Goal: Task Accomplishment & Management: Use online tool/utility

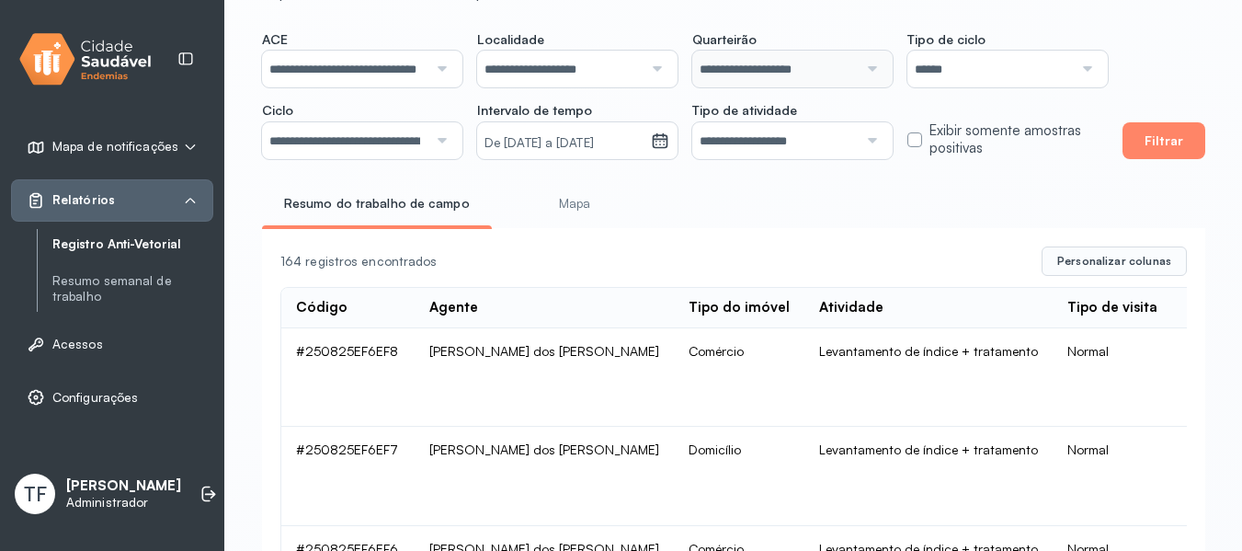
scroll to position [100, 0]
click at [451, 70] on div at bounding box center [440, 68] width 24 height 37
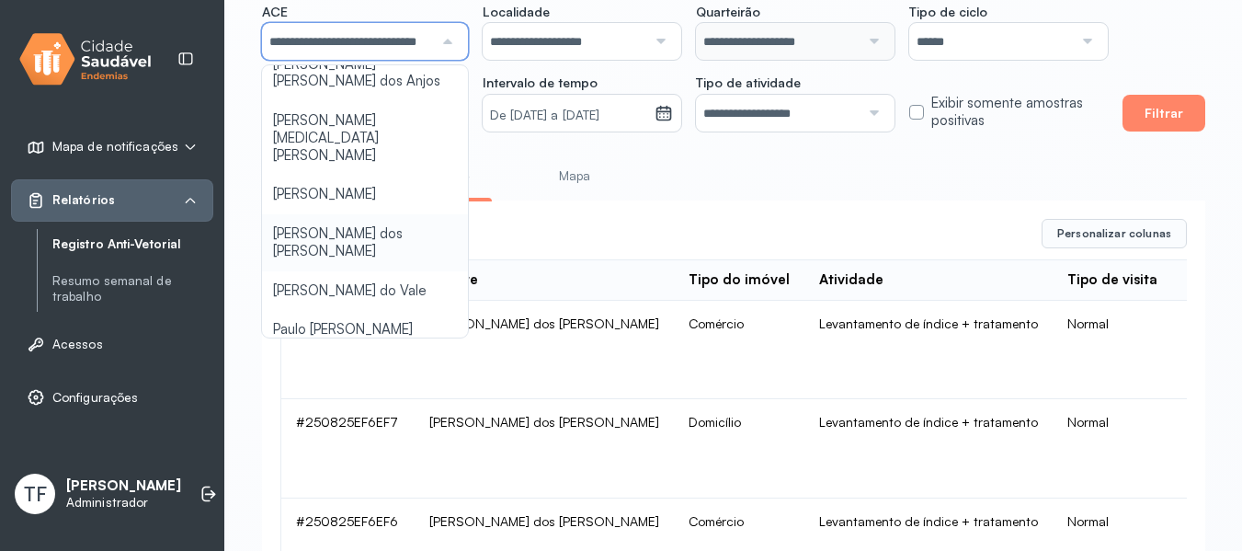
scroll to position [131, 0]
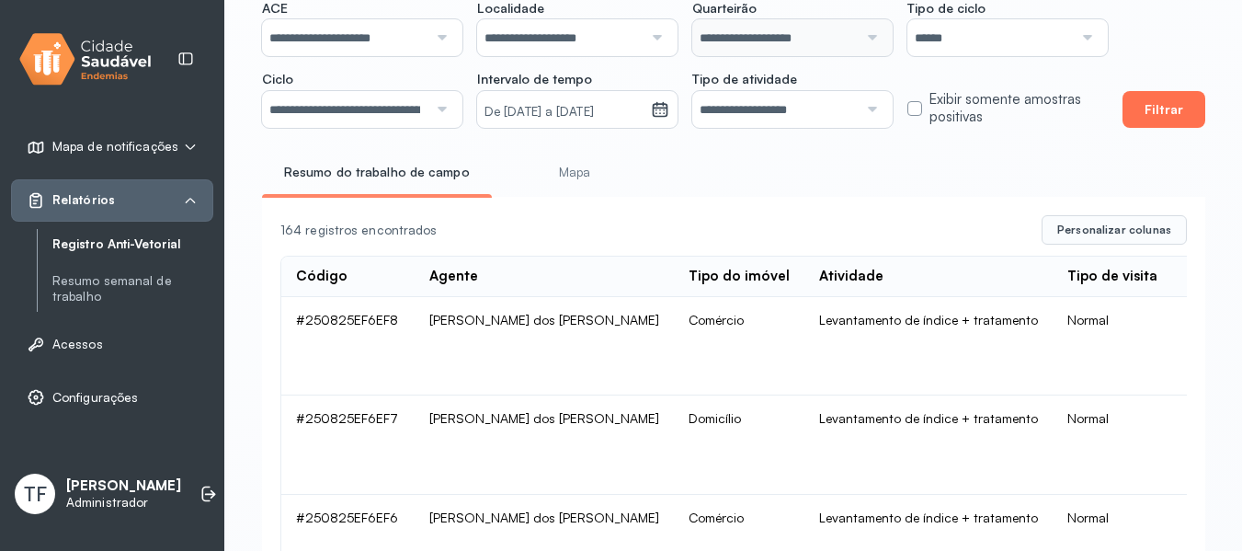
click at [1150, 103] on button "Filtrar" at bounding box center [1164, 109] width 83 height 37
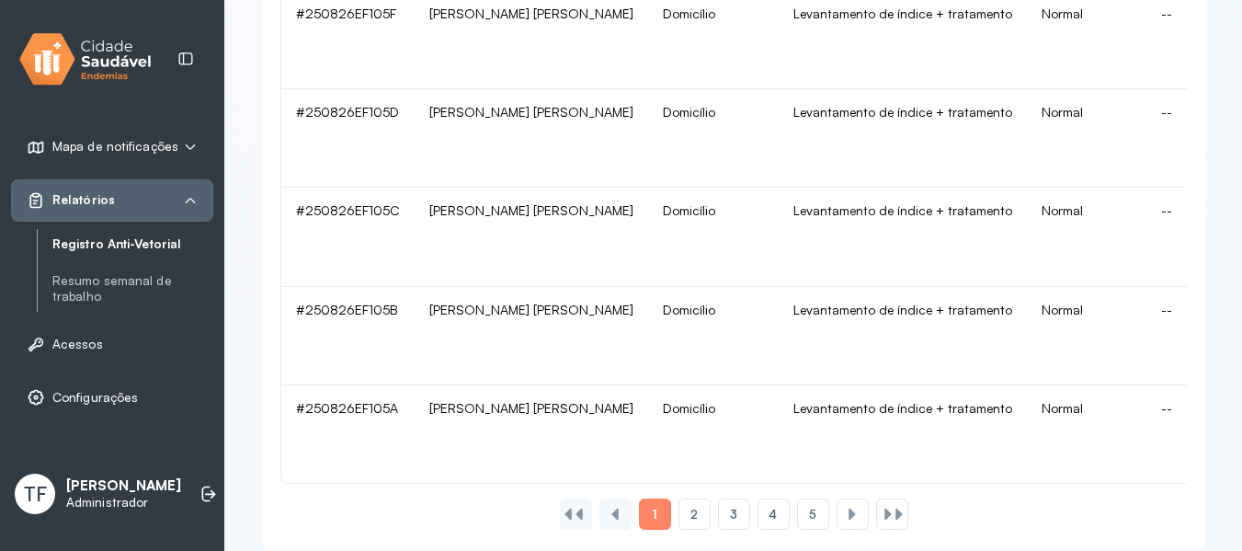
scroll to position [1917, 0]
click at [718, 523] on div "2" at bounding box center [734, 513] width 32 height 31
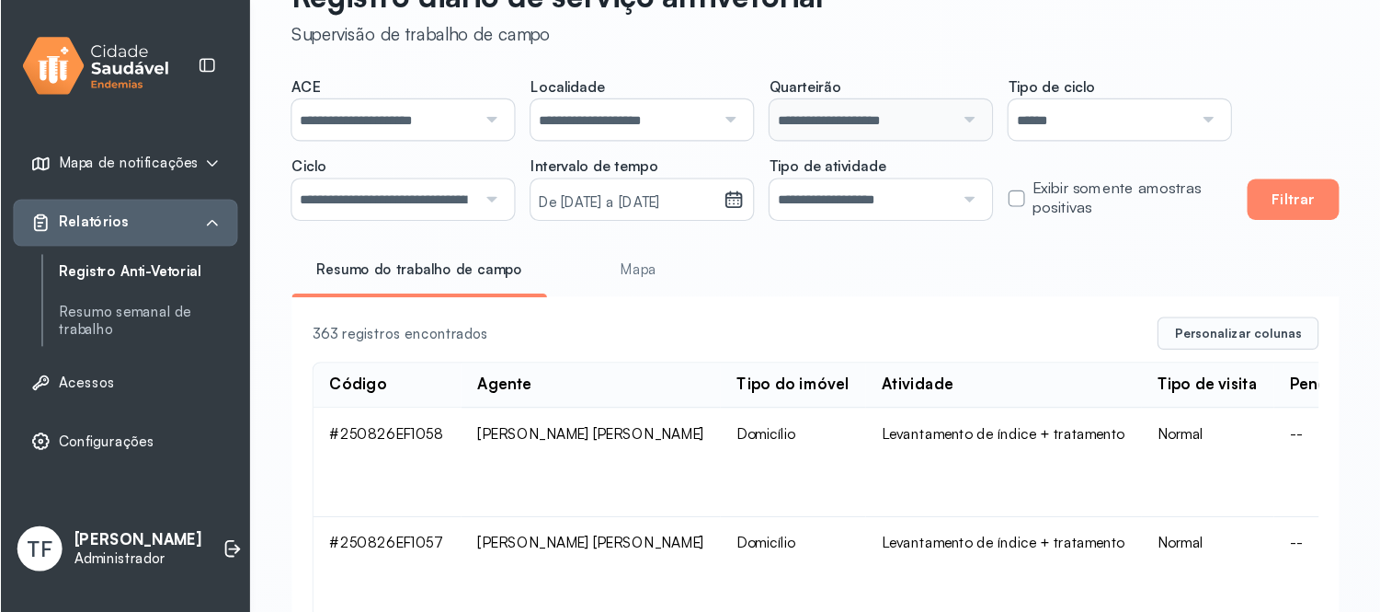
scroll to position [0, 0]
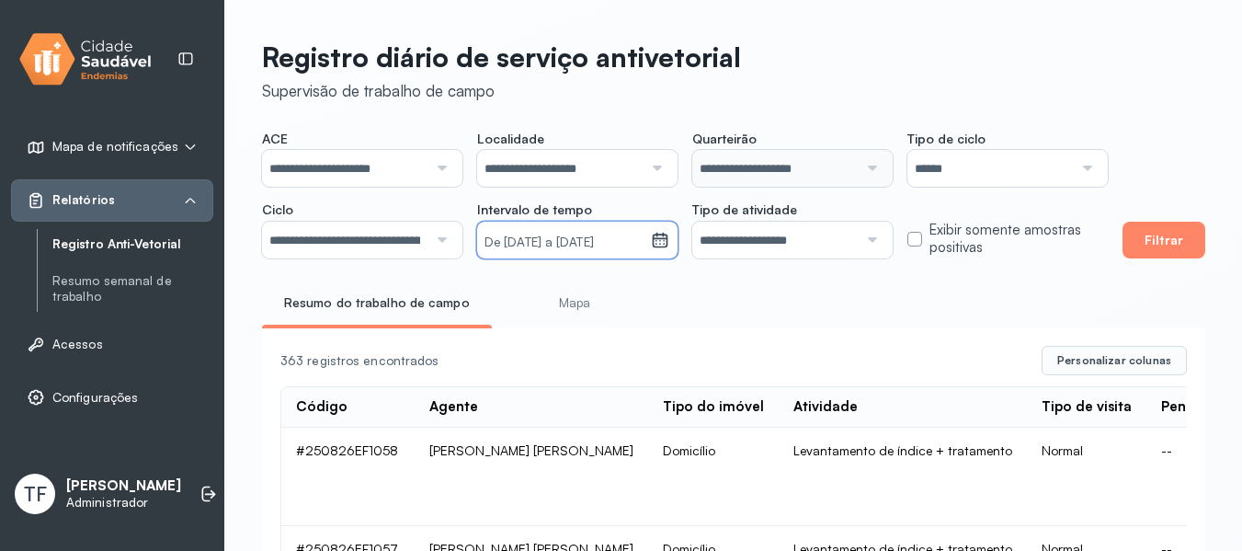
click at [571, 252] on small "De [DATE] a [DATE]" at bounding box center [564, 243] width 159 height 18
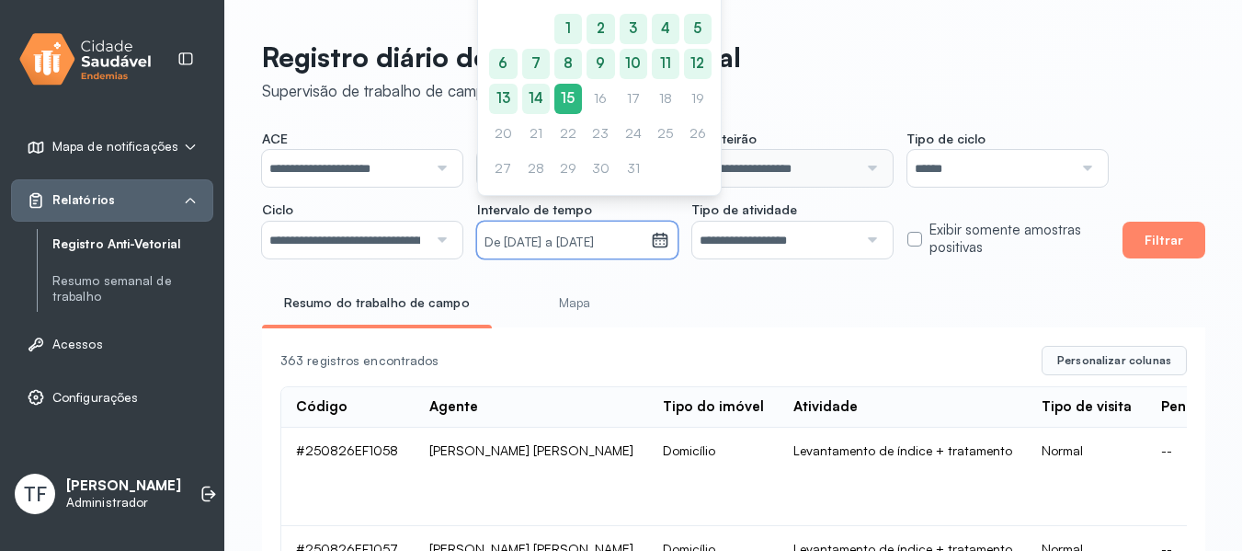
click at [623, 245] on small "De [DATE] a [DATE]" at bounding box center [564, 243] width 159 height 18
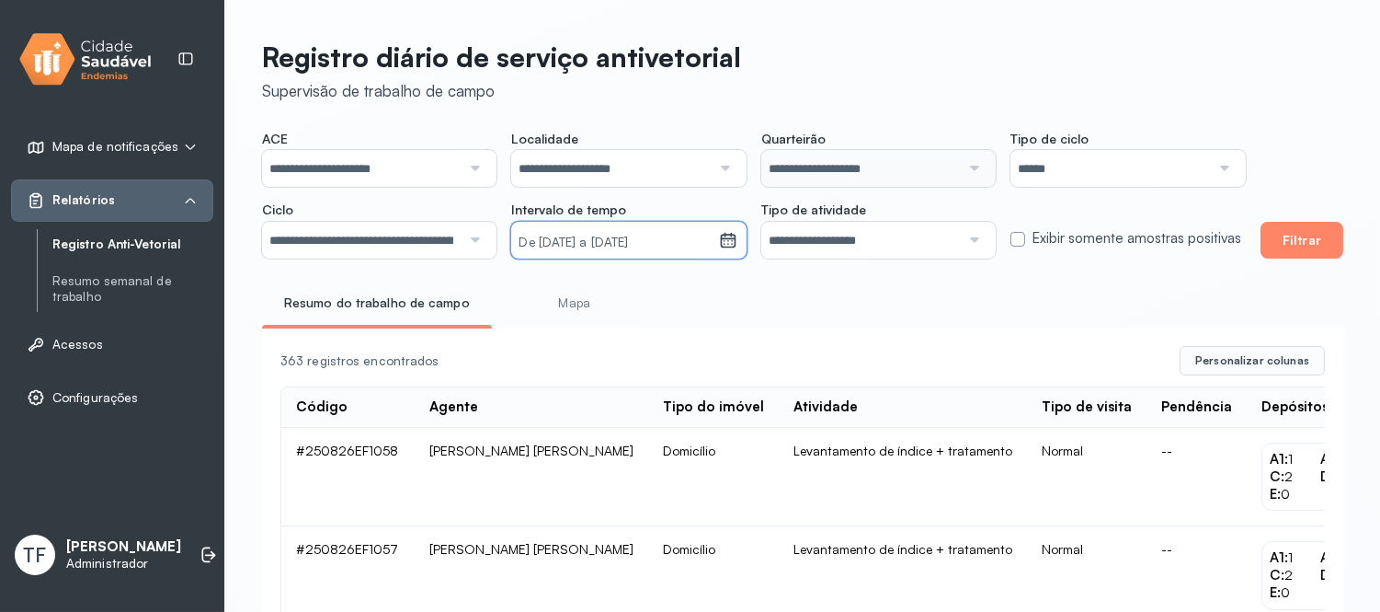
click at [662, 249] on small "De [DATE] a [DATE]" at bounding box center [615, 243] width 193 height 18
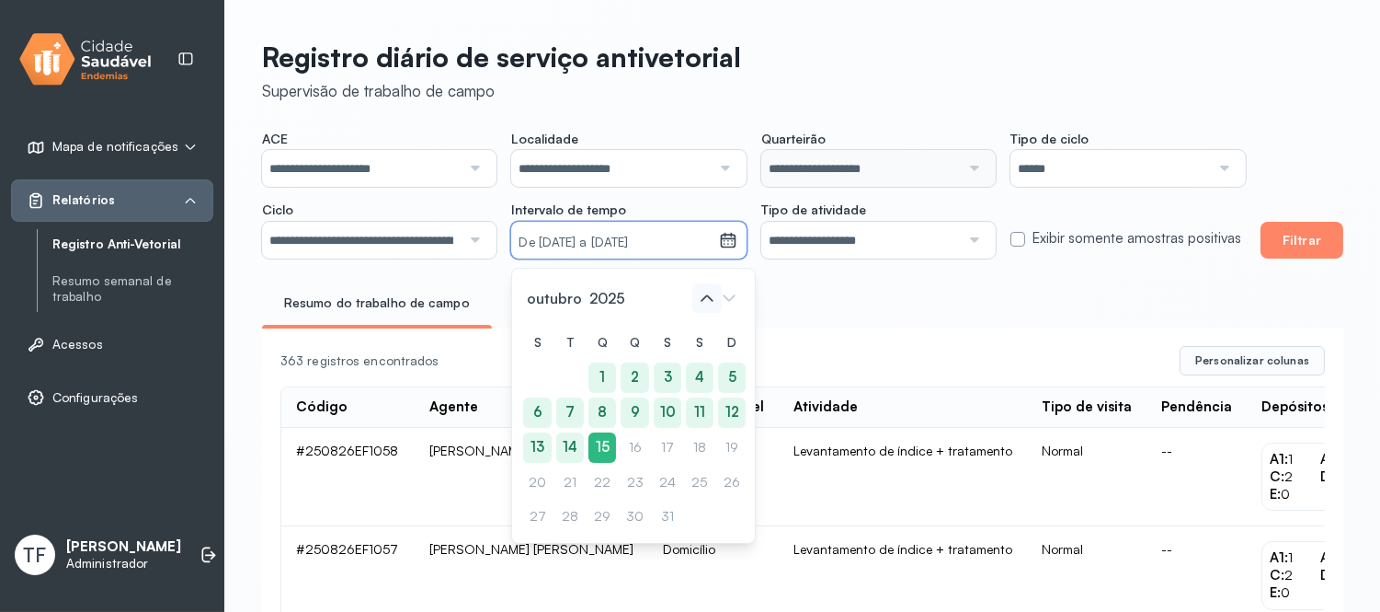
click at [703, 292] on icon at bounding box center [706, 297] width 29 height 29
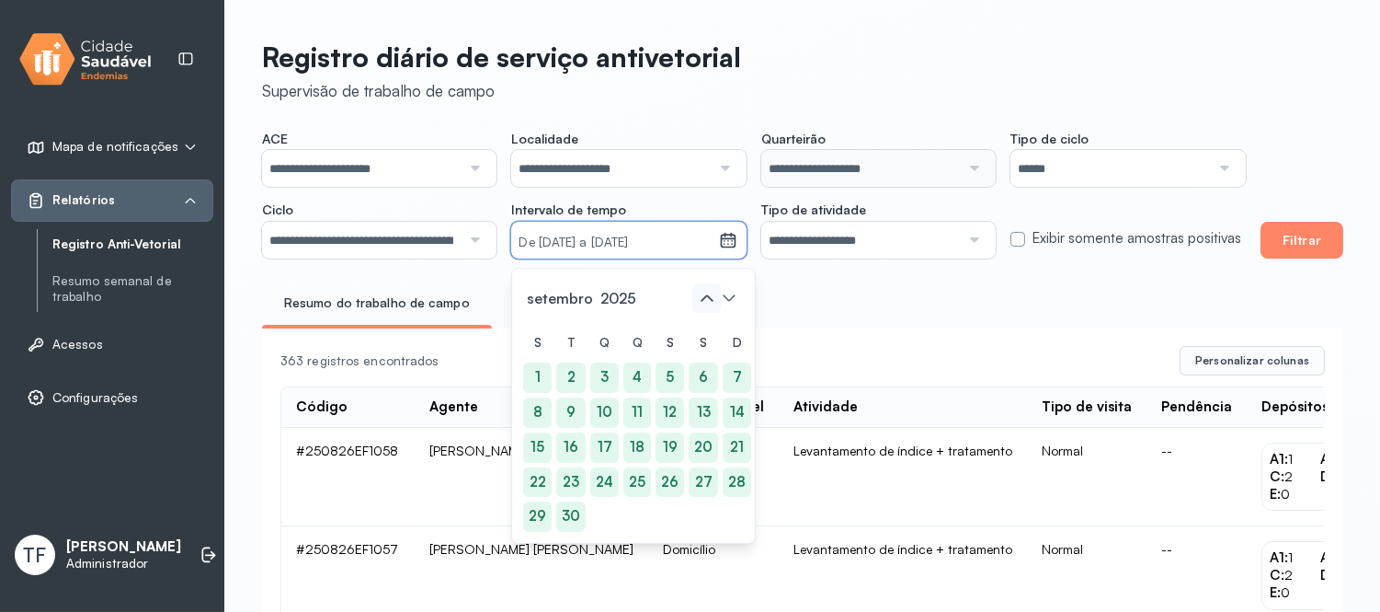
click at [703, 292] on icon at bounding box center [706, 297] width 29 height 29
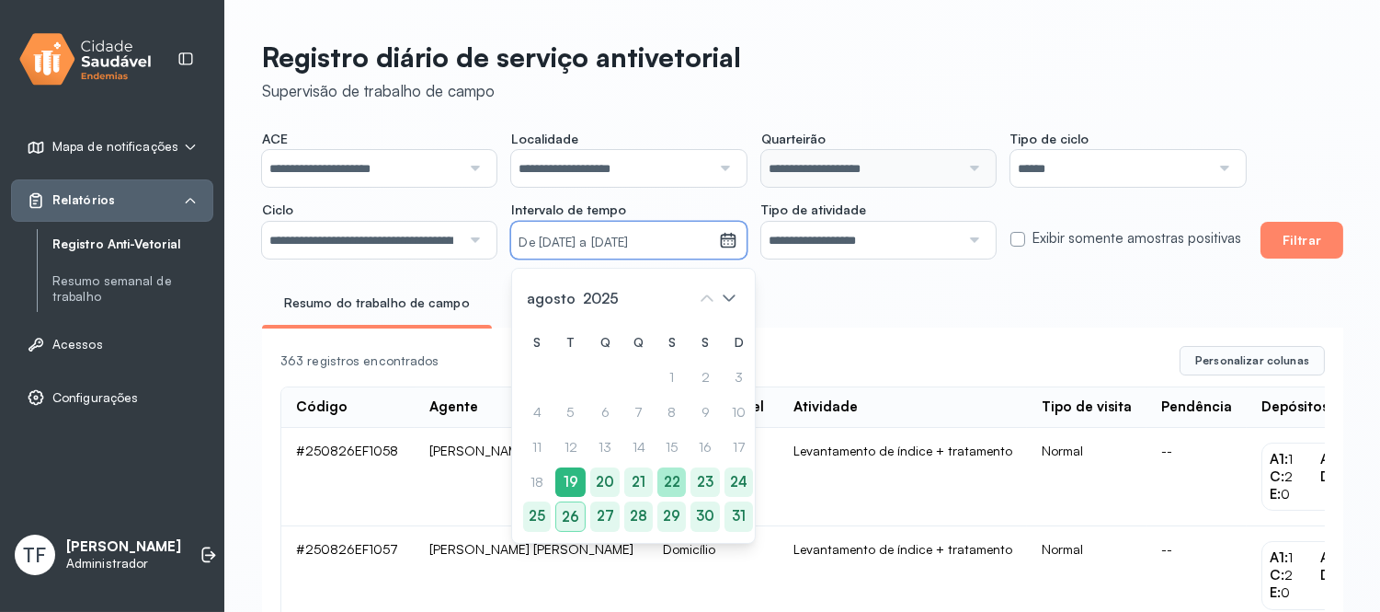
click at [653, 501] on div "22" at bounding box center [638, 516] width 29 height 30
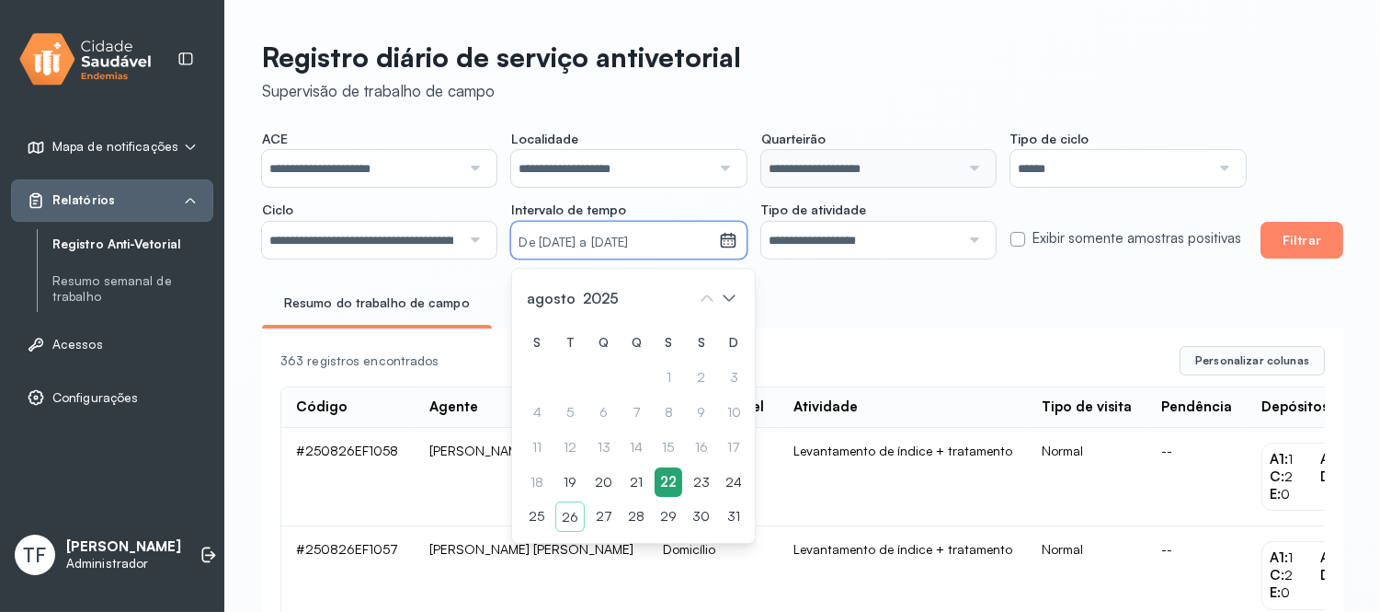
click at [675, 486] on div "22" at bounding box center [669, 482] width 28 height 30
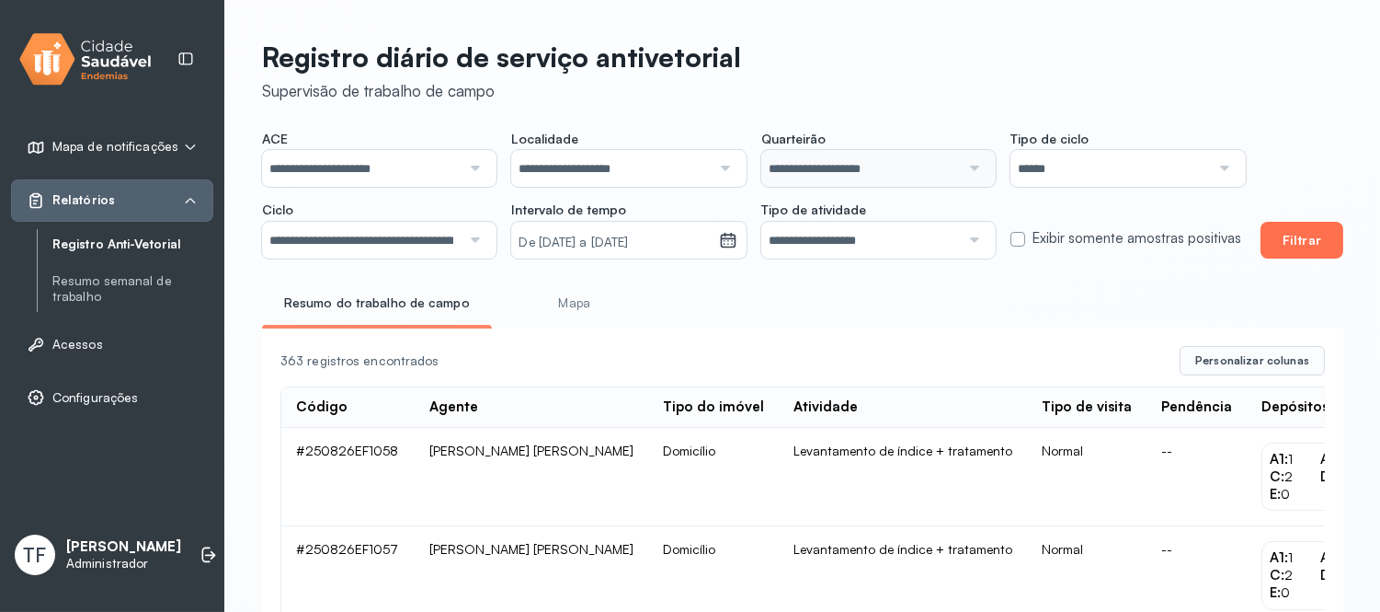
click at [1292, 243] on button "Filtrar" at bounding box center [1302, 240] width 83 height 37
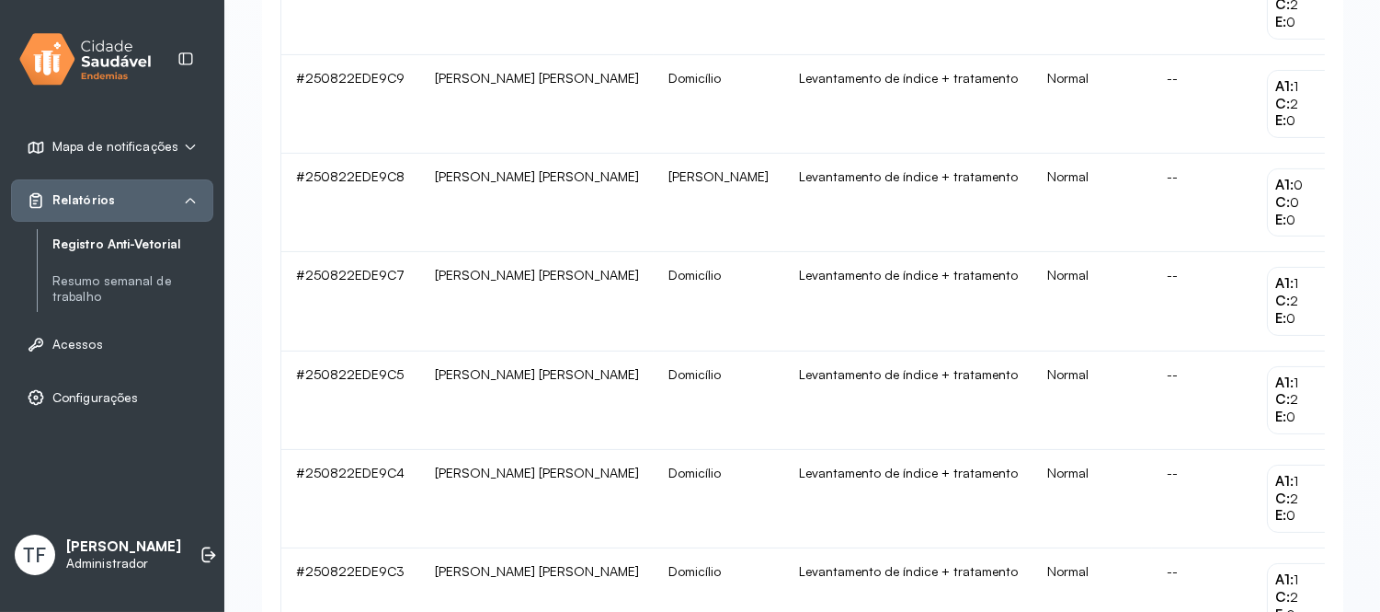
scroll to position [671, 0]
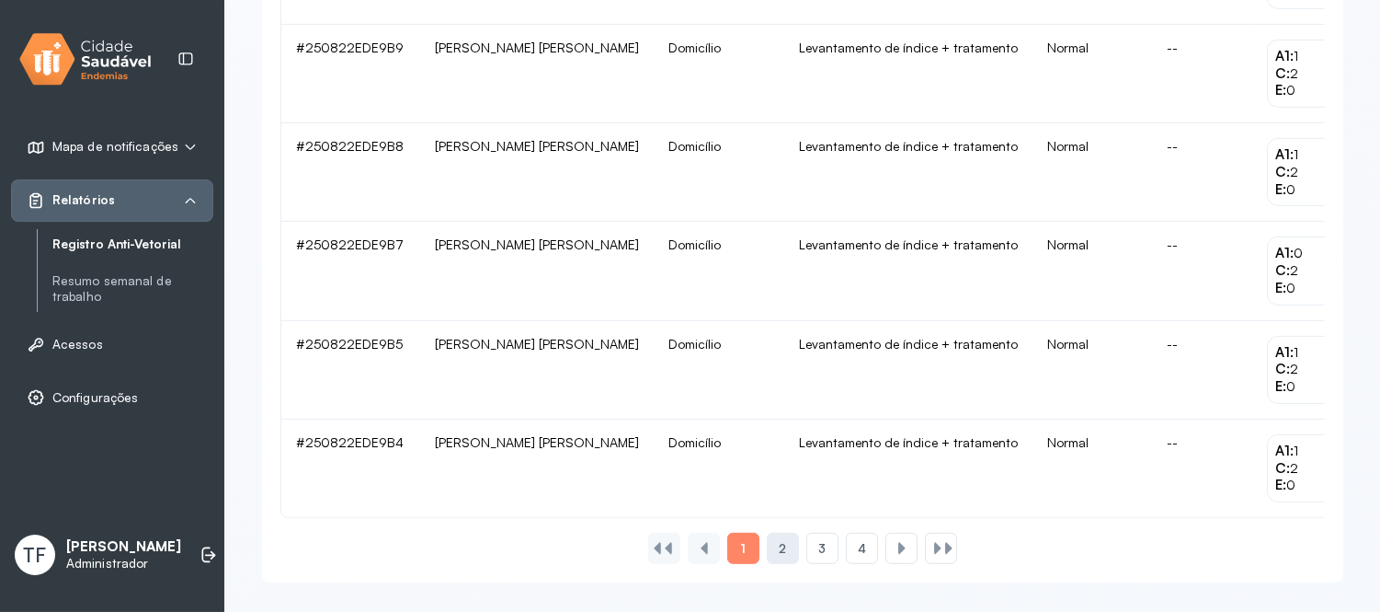
click at [807, 546] on div "2" at bounding box center [823, 547] width 32 height 31
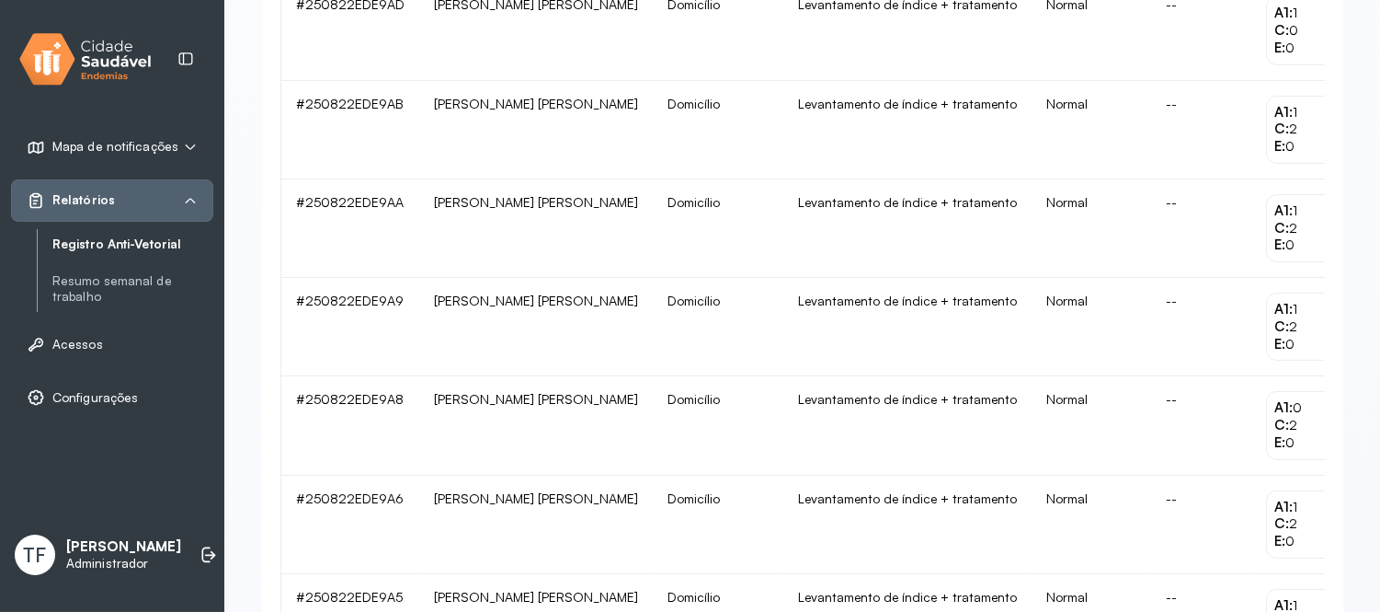
scroll to position [0, 196]
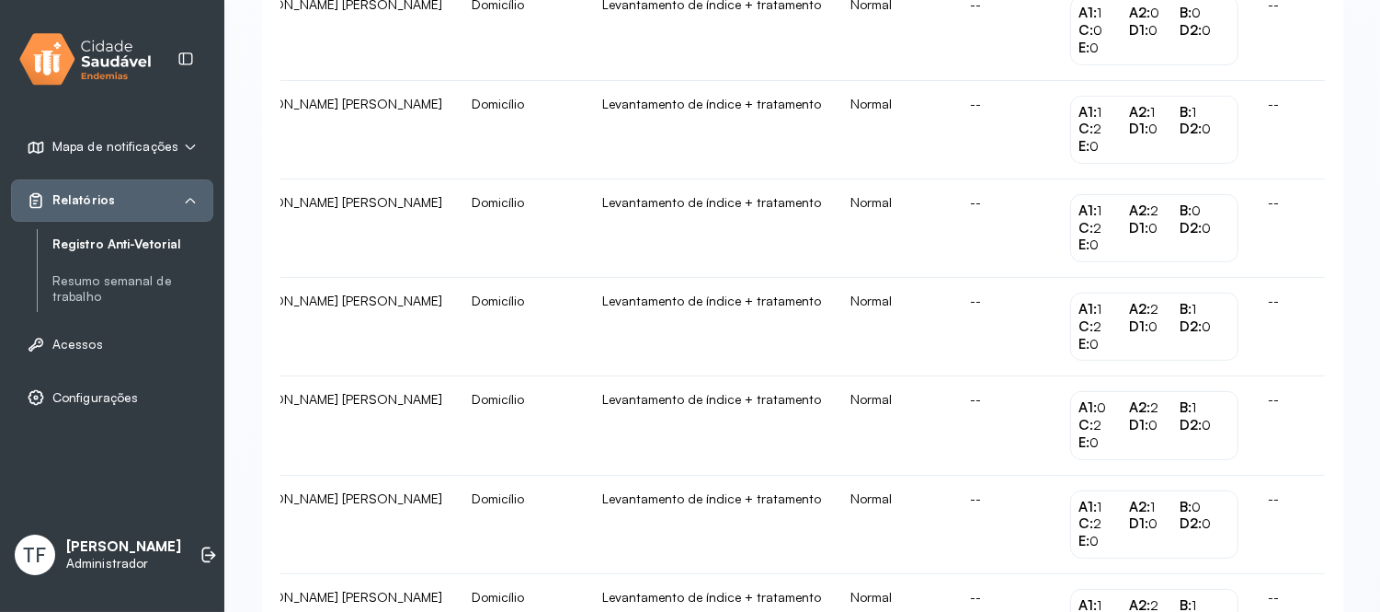
click at [1388, 308] on button at bounding box center [1402, 306] width 29 height 29
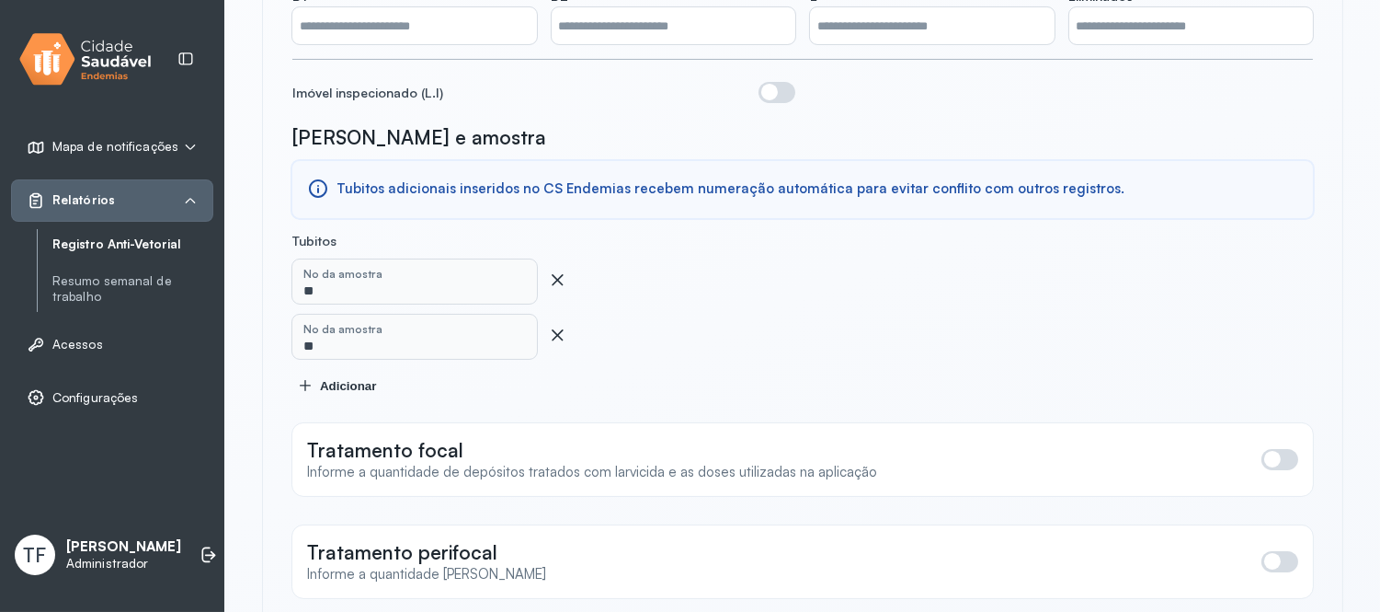
scroll to position [605, 0]
click at [1185, 163] on div "Tubitos adicionais inseridos no CS Endemias recebem numeração automática para e…" at bounding box center [802, 191] width 1021 height 57
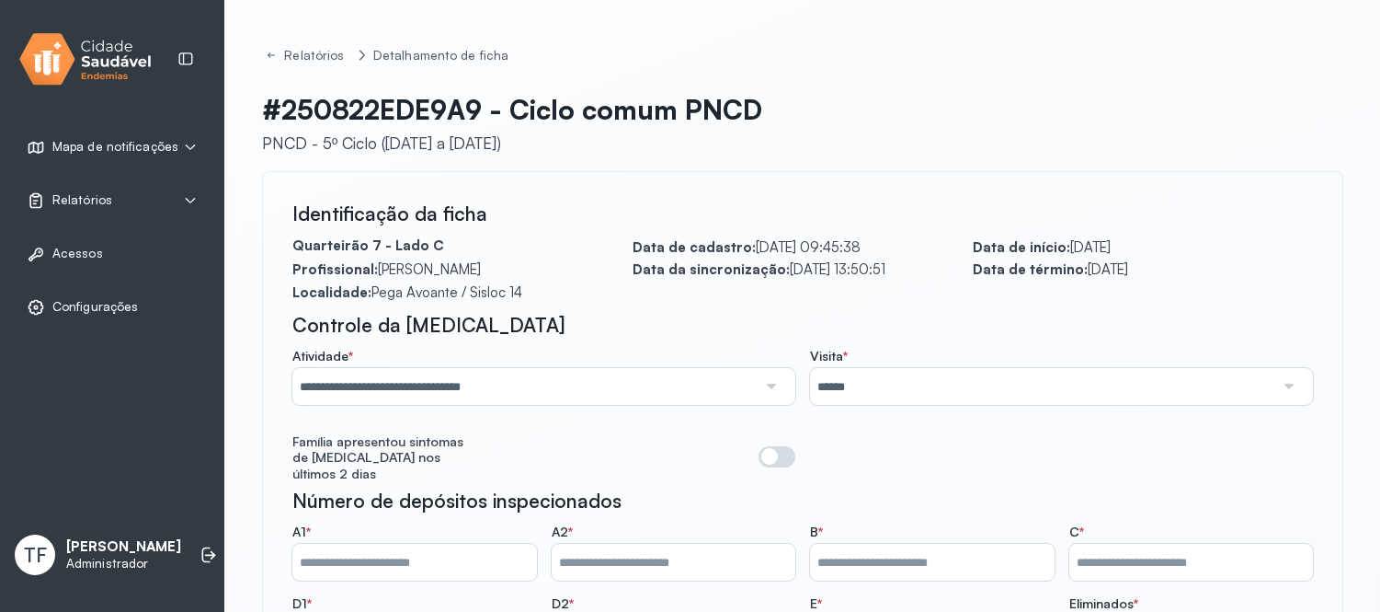
scroll to position [605, 0]
click at [272, 55] on icon at bounding box center [271, 55] width 11 height 15
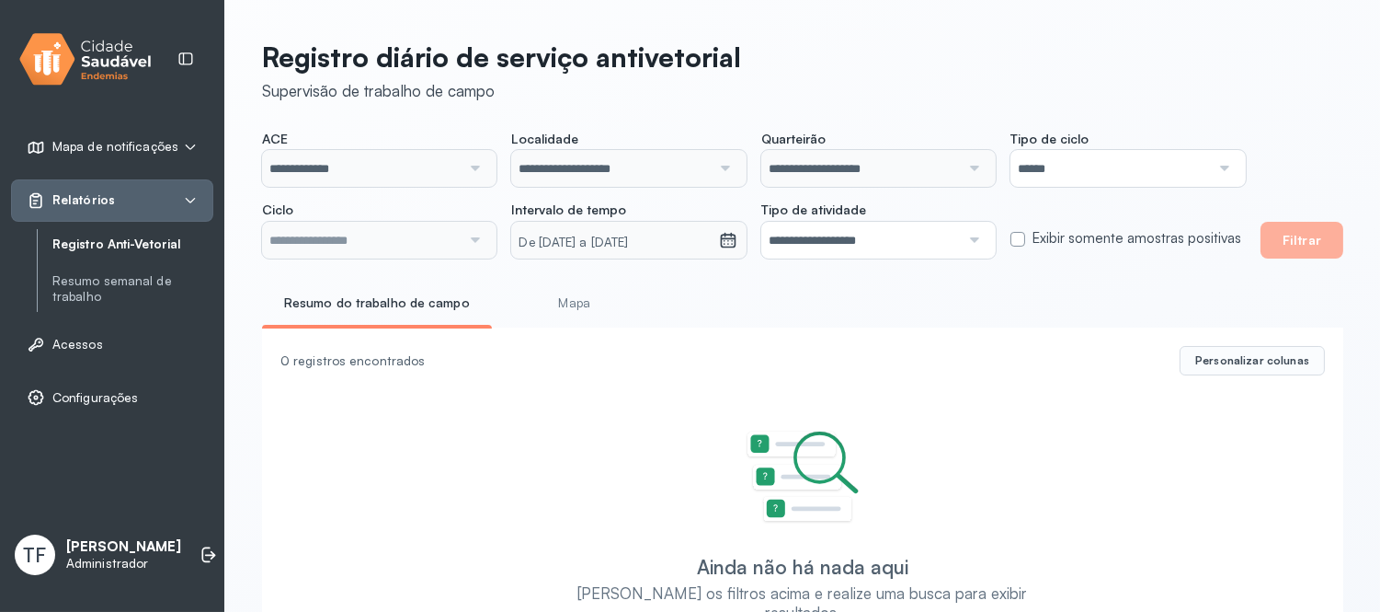
click at [623, 239] on small "De [DATE] a [DATE]" at bounding box center [615, 243] width 193 height 18
type input "**********"
click at [623, 239] on small "De [DATE] a [DATE]" at bounding box center [615, 243] width 193 height 18
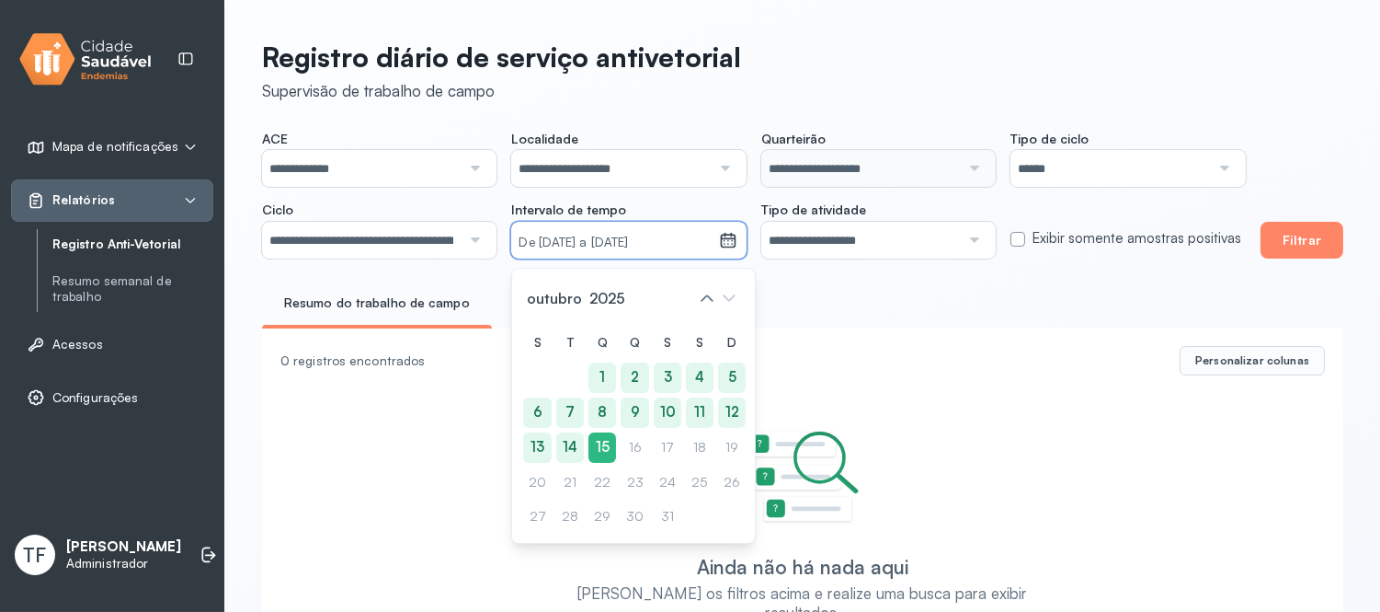
click at [596, 470] on div "S T Q Q S S D 1 2 3 4 5 6 7 8 9 10 11 12 13 14 15 16 17 18 19 20 21 22 23 24 25…" at bounding box center [633, 429] width 221 height 204
click at [601, 487] on div "S T Q Q S S D 1 2 3 4 5 6 7 8 9 10 11 12 13 14 15 16 17 18 19 20 21 22 23 24 25…" at bounding box center [633, 429] width 221 height 204
click at [631, 442] on div "S T Q Q S S D 1 2 3 4 5 6 7 8 9 10 11 12 13 14 15 16 17 18 19 20 21 22 23 24 25…" at bounding box center [633, 429] width 221 height 204
click at [697, 295] on icon at bounding box center [706, 297] width 29 height 29
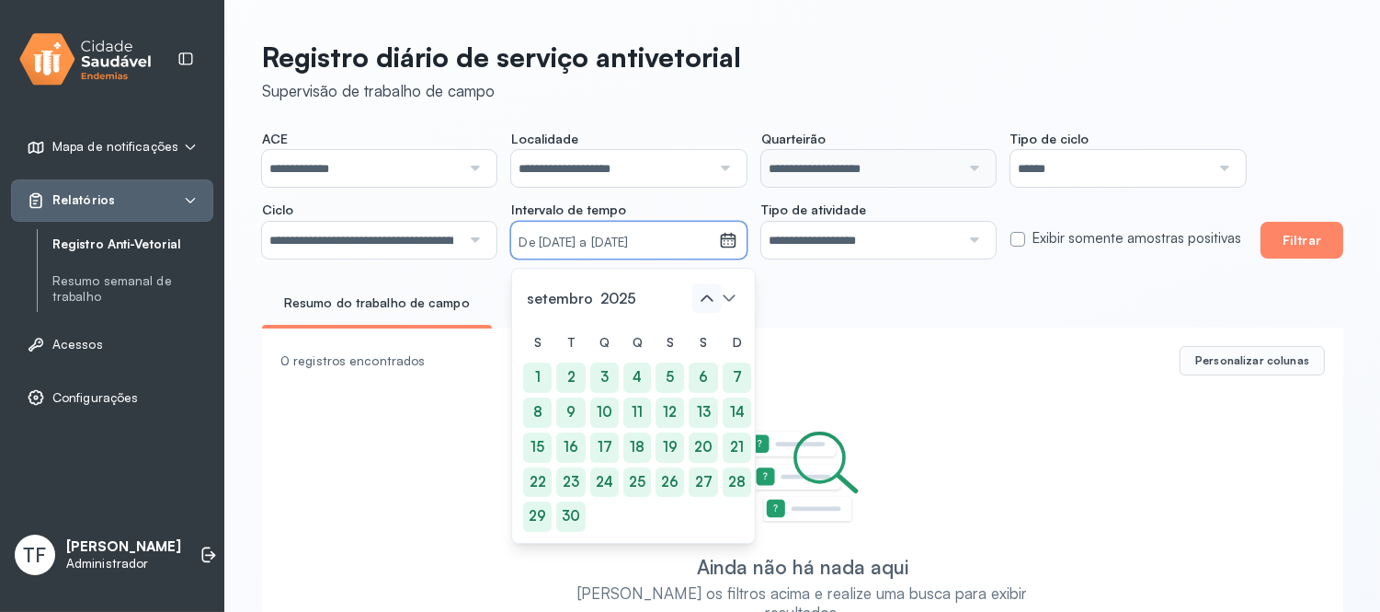
click at [697, 295] on icon at bounding box center [706, 297] width 29 height 29
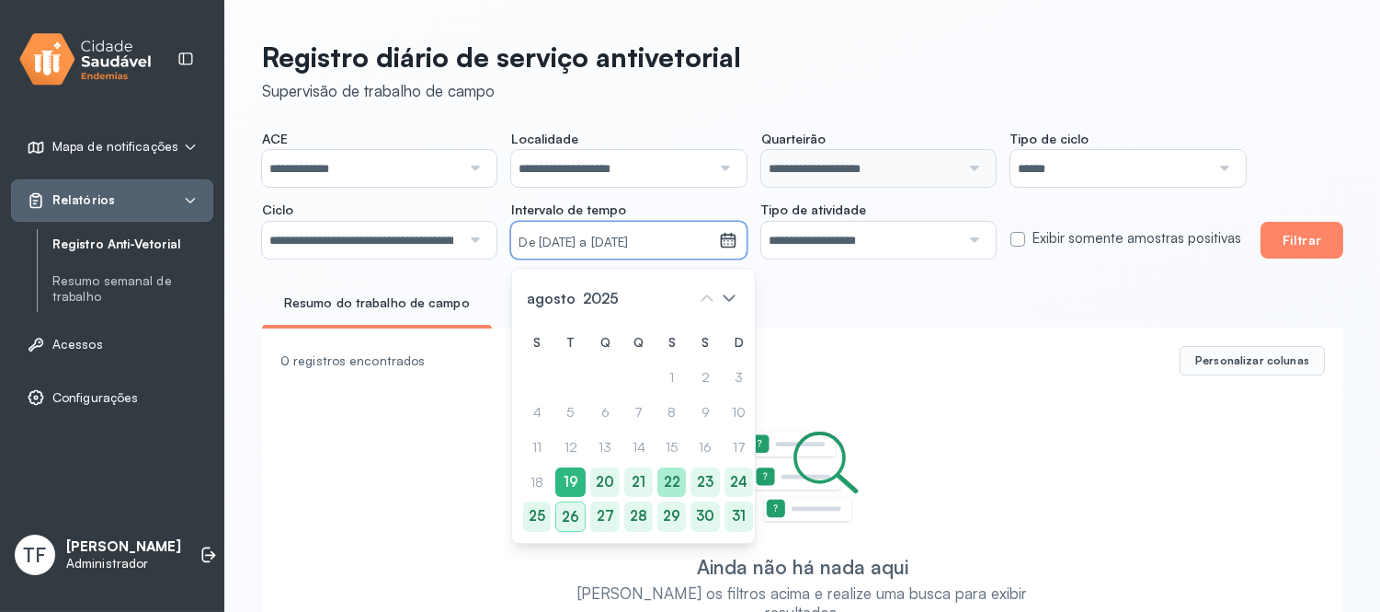
click at [653, 501] on div "22" at bounding box center [638, 516] width 29 height 30
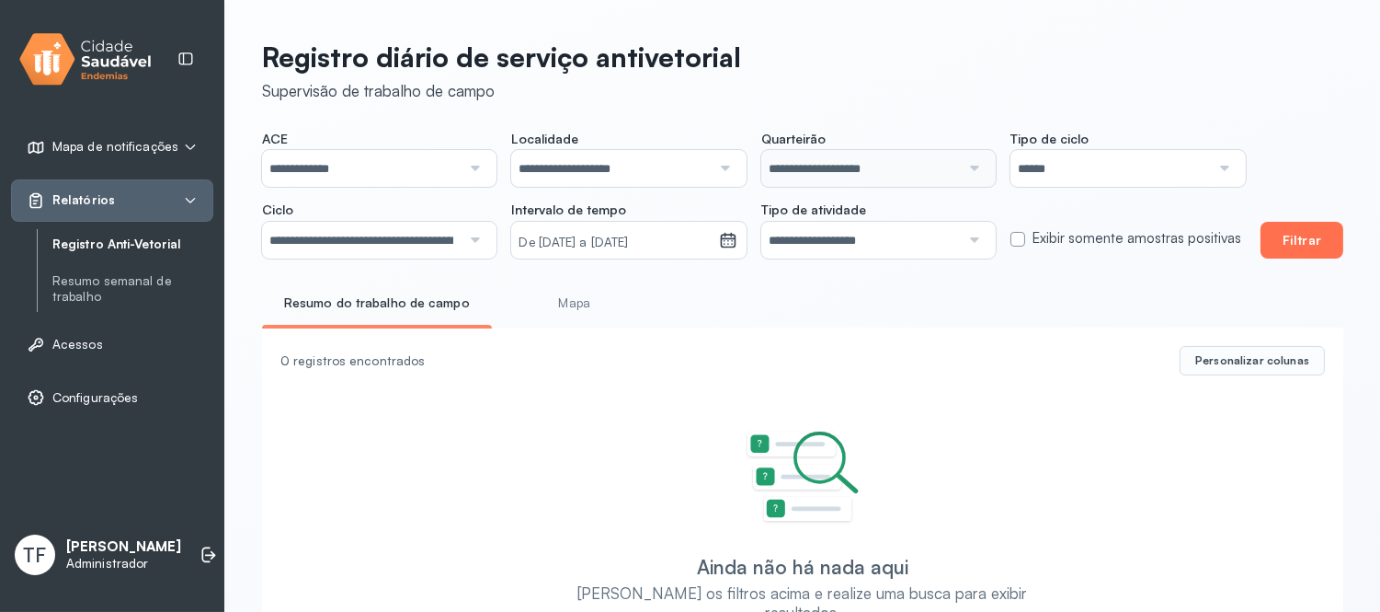
click at [1288, 239] on button "Filtrar" at bounding box center [1302, 240] width 83 height 37
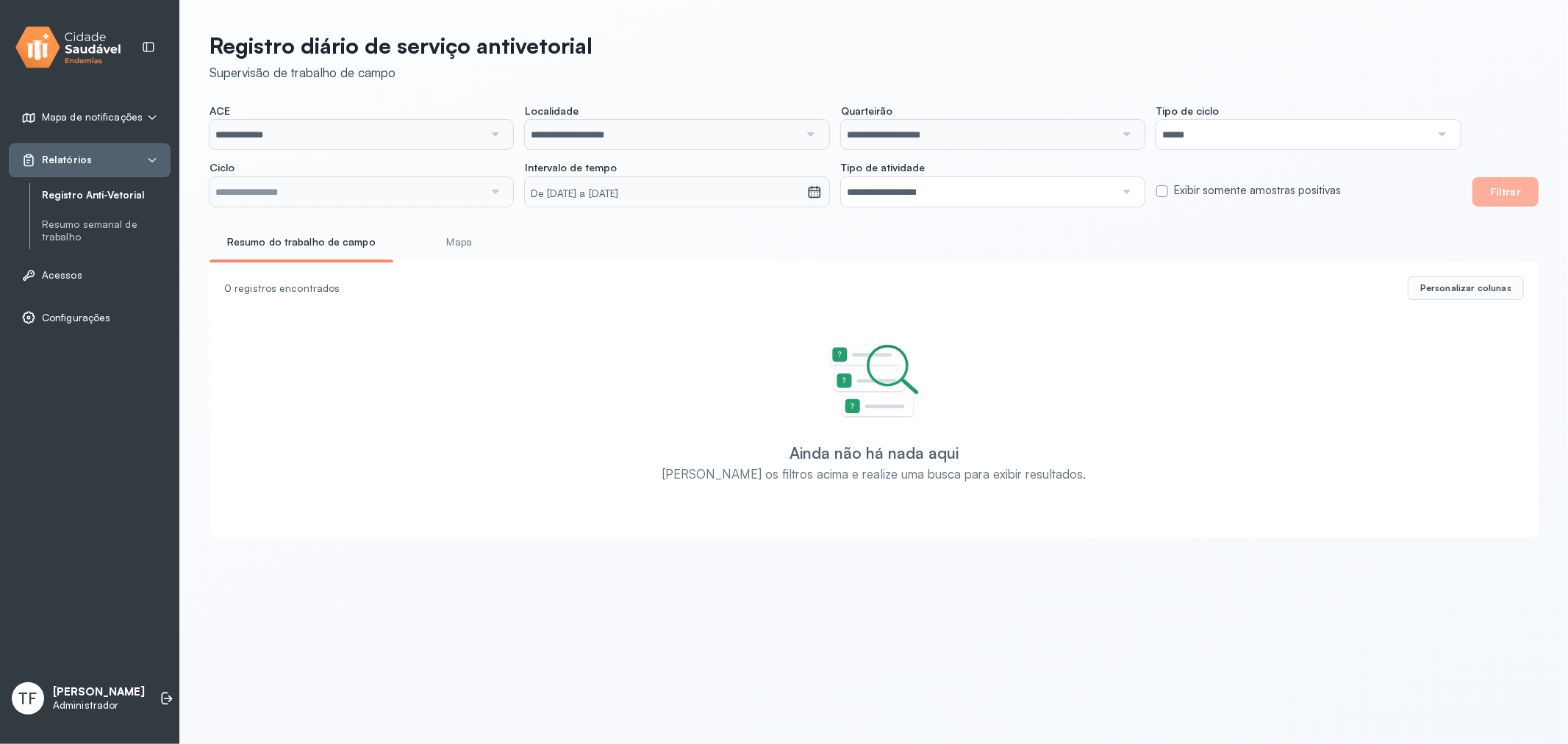
type input "**********"
